Goal: Information Seeking & Learning: Learn about a topic

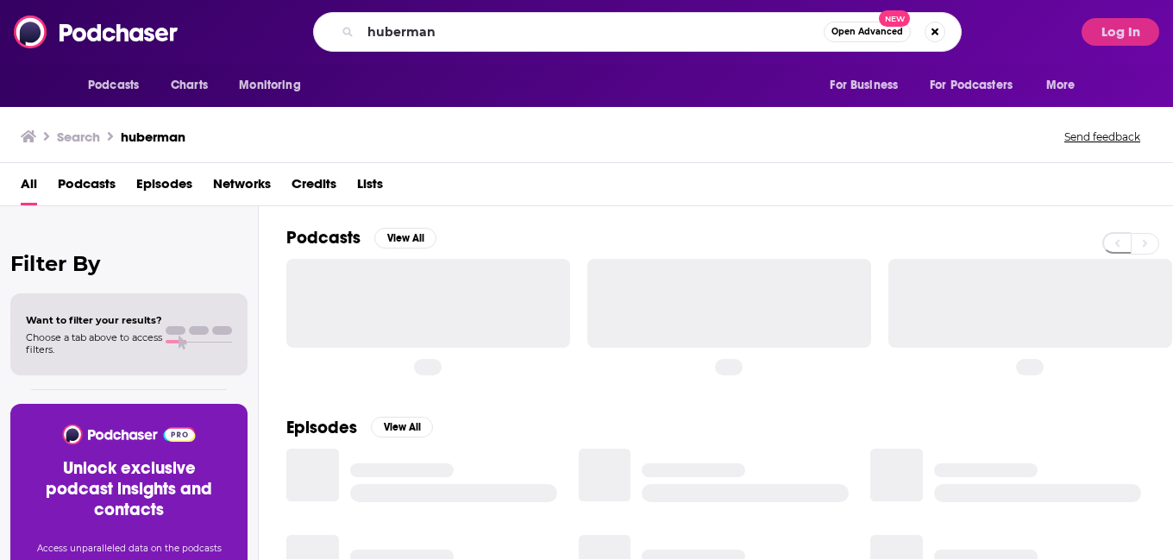
click at [430, 27] on input "huberman" at bounding box center [591, 32] width 463 height 28
type input "Good Life Project"
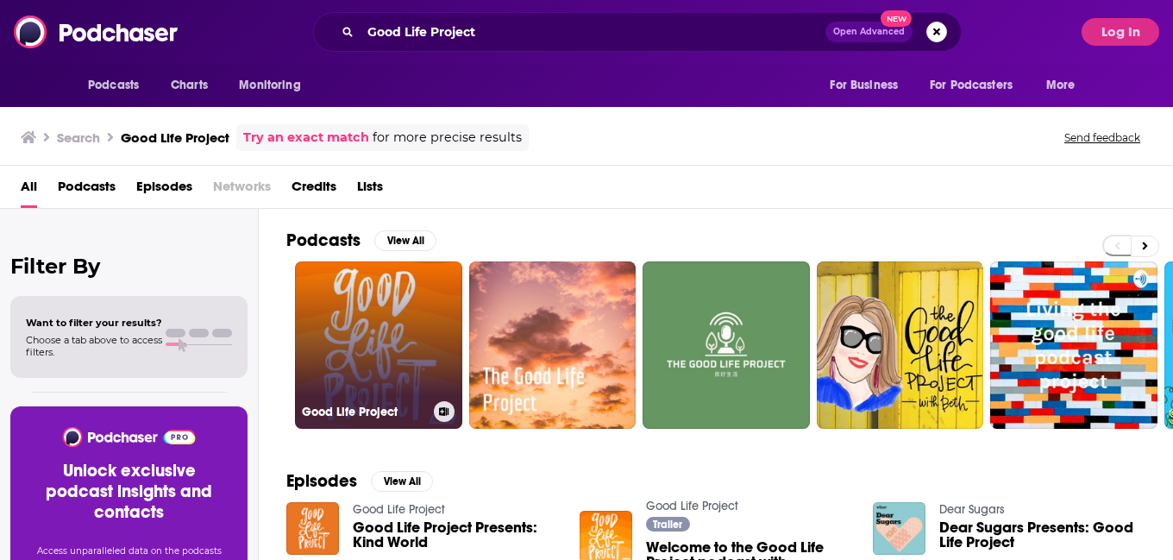
click at [412, 351] on link "Good Life Project" at bounding box center [378, 344] width 167 height 167
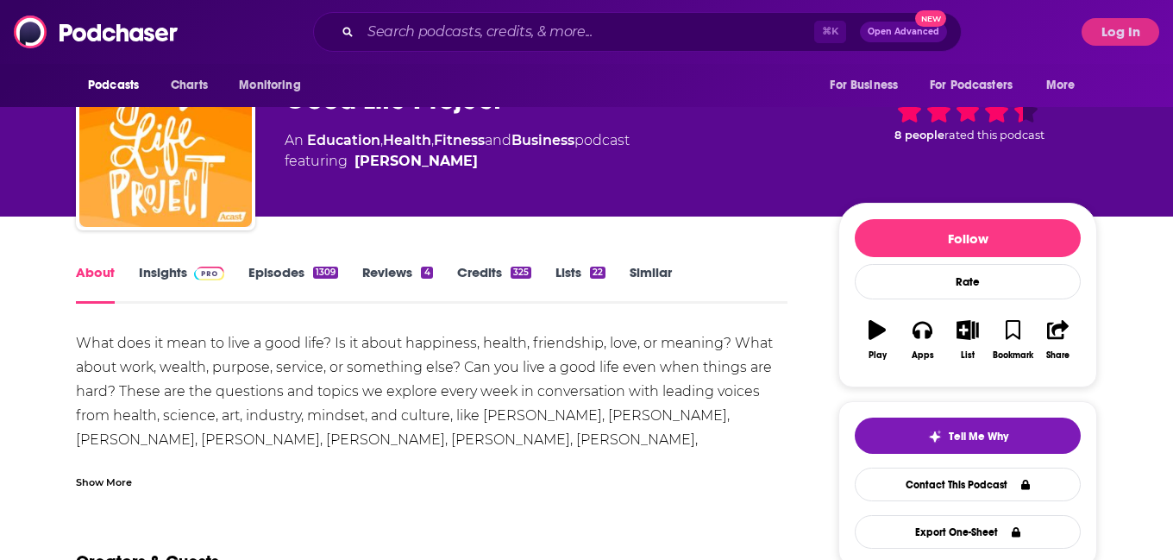
scroll to position [64, 0]
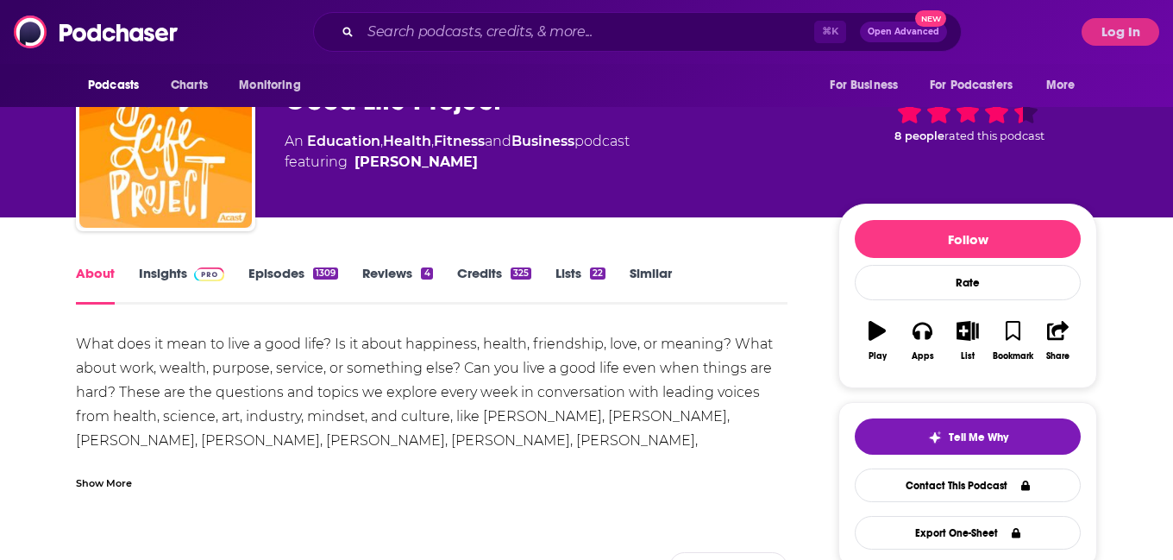
click at [169, 279] on link "Insights" at bounding box center [181, 285] width 85 height 40
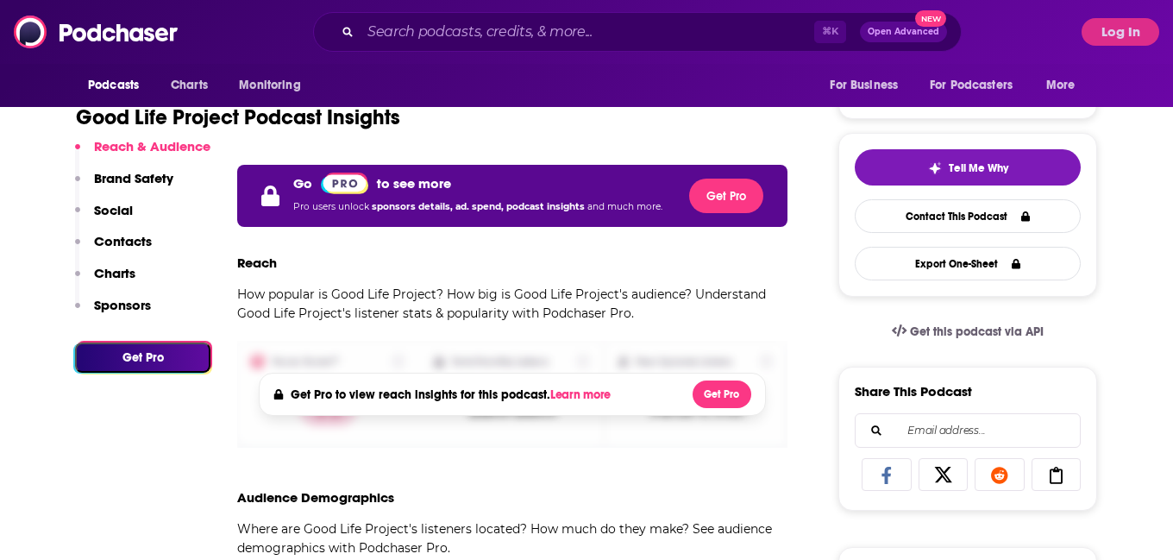
scroll to position [340, 0]
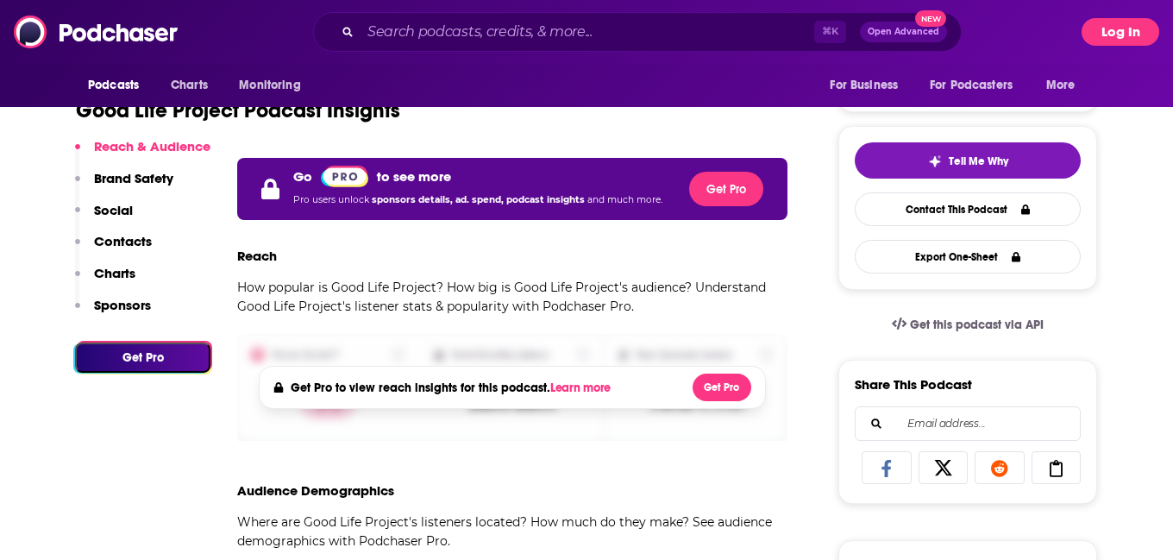
click at [1116, 44] on button "Log In" at bounding box center [1120, 32] width 78 height 28
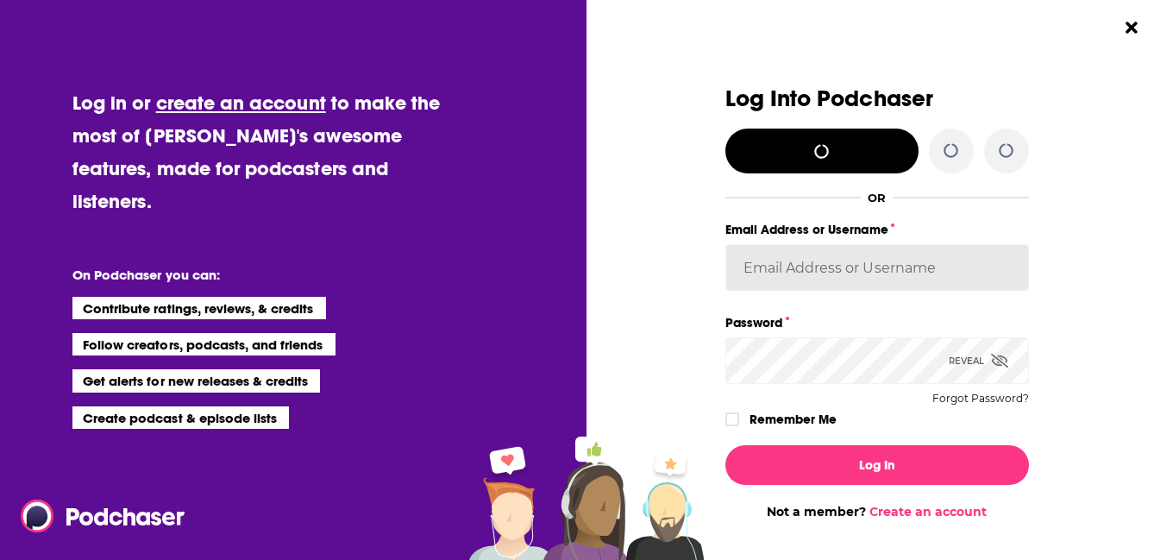
type input "AutumnKatie"
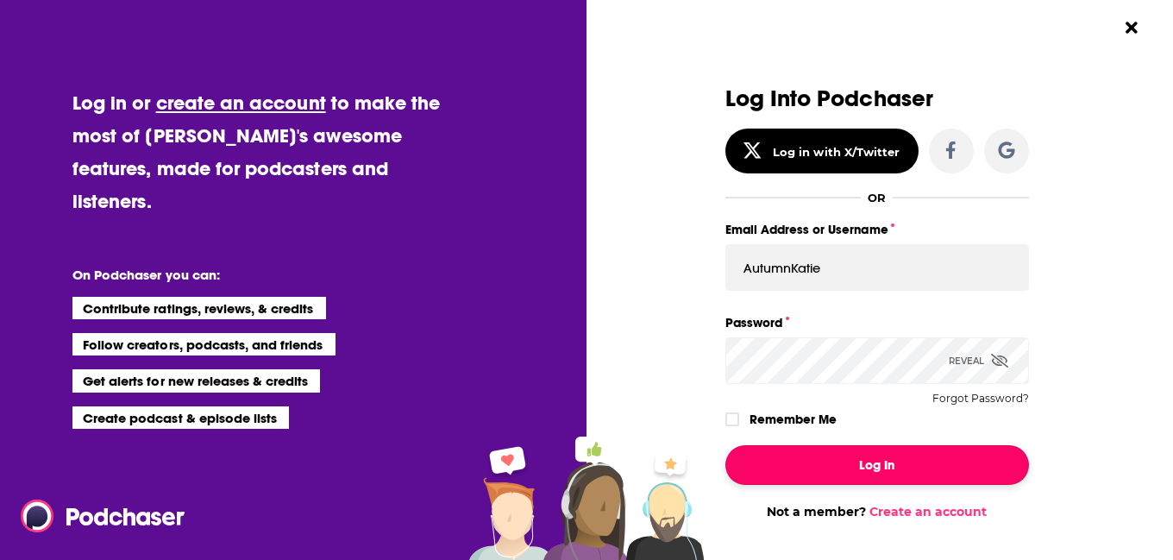
click at [877, 471] on button "Log In" at bounding box center [877, 465] width 304 height 40
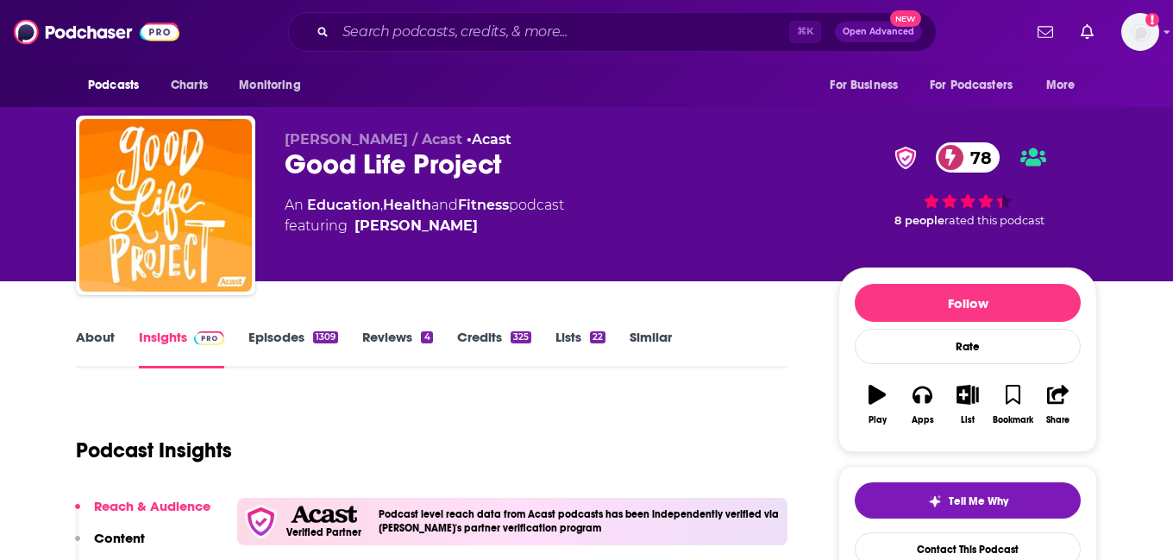
click at [295, 334] on link "Episodes 1309" at bounding box center [293, 349] width 90 height 40
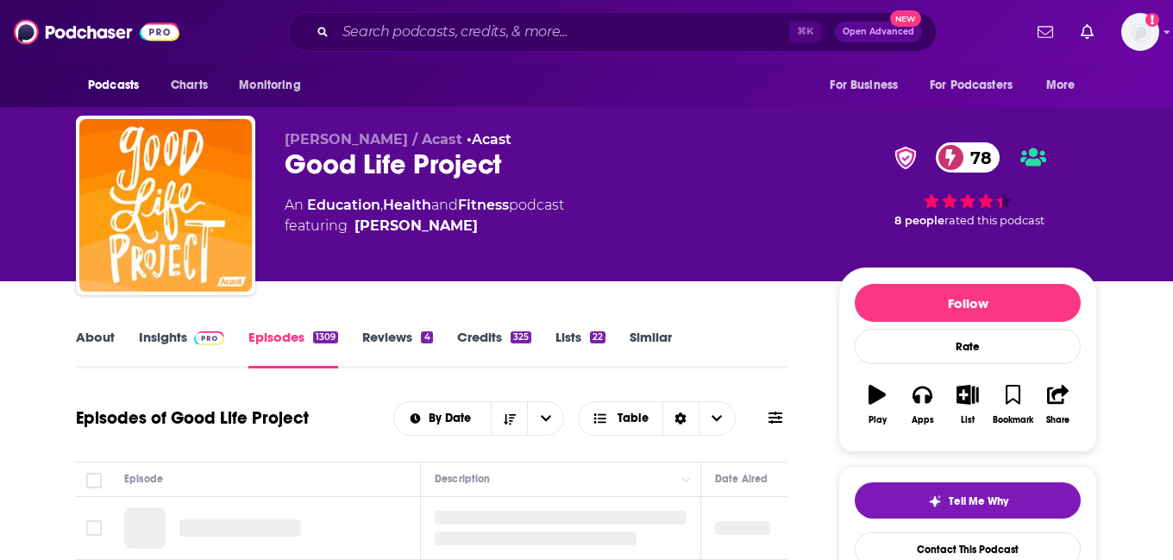
scroll to position [378, 0]
